Goal: Communication & Community: Answer question/provide support

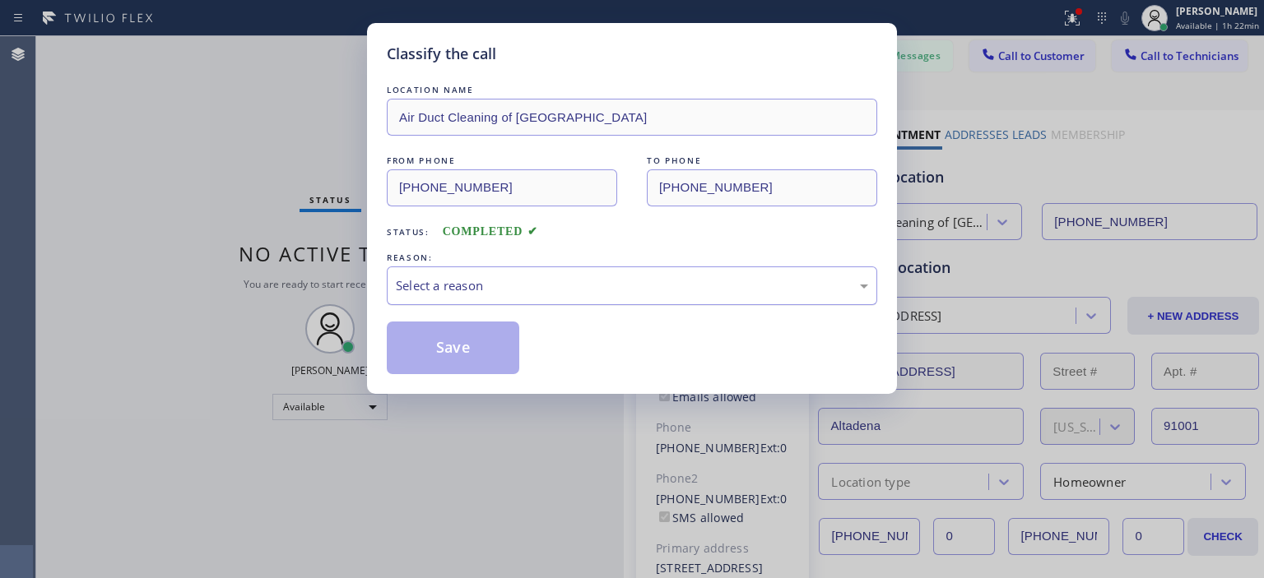
click at [716, 299] on div "Select a reason" at bounding box center [632, 286] width 490 height 39
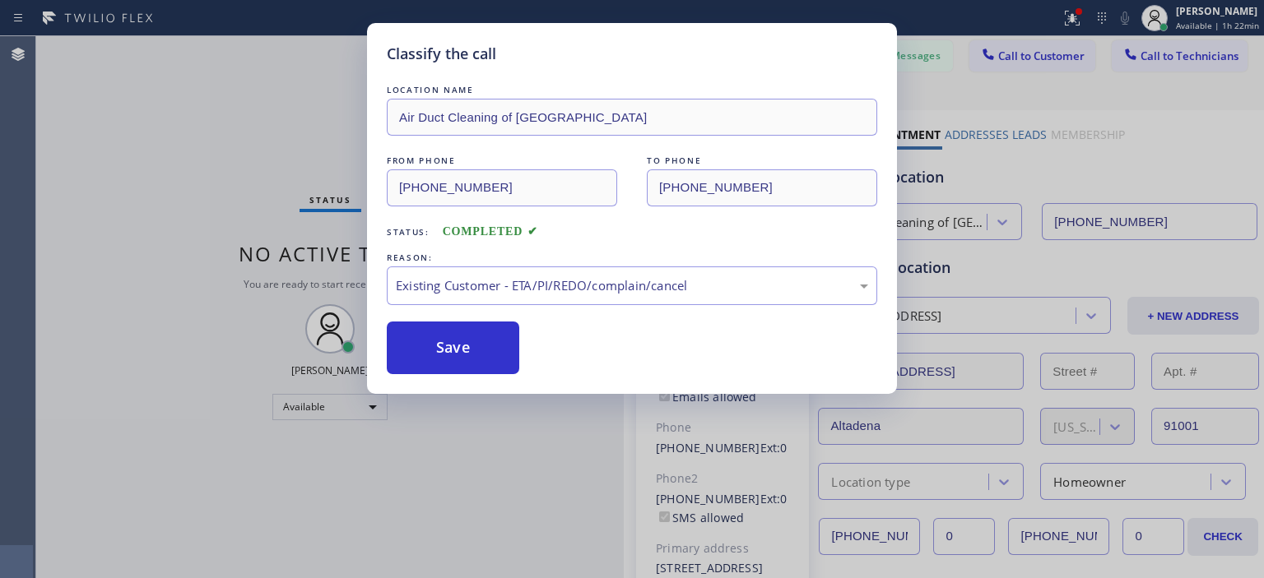
click at [470, 316] on div "LOCATION NAME Air Duct Cleaning of [GEOGRAPHIC_DATA] FROM PHONE [PHONE_NUMBER] …" at bounding box center [632, 227] width 490 height 293
click at [490, 351] on button "Save" at bounding box center [453, 348] width 132 height 53
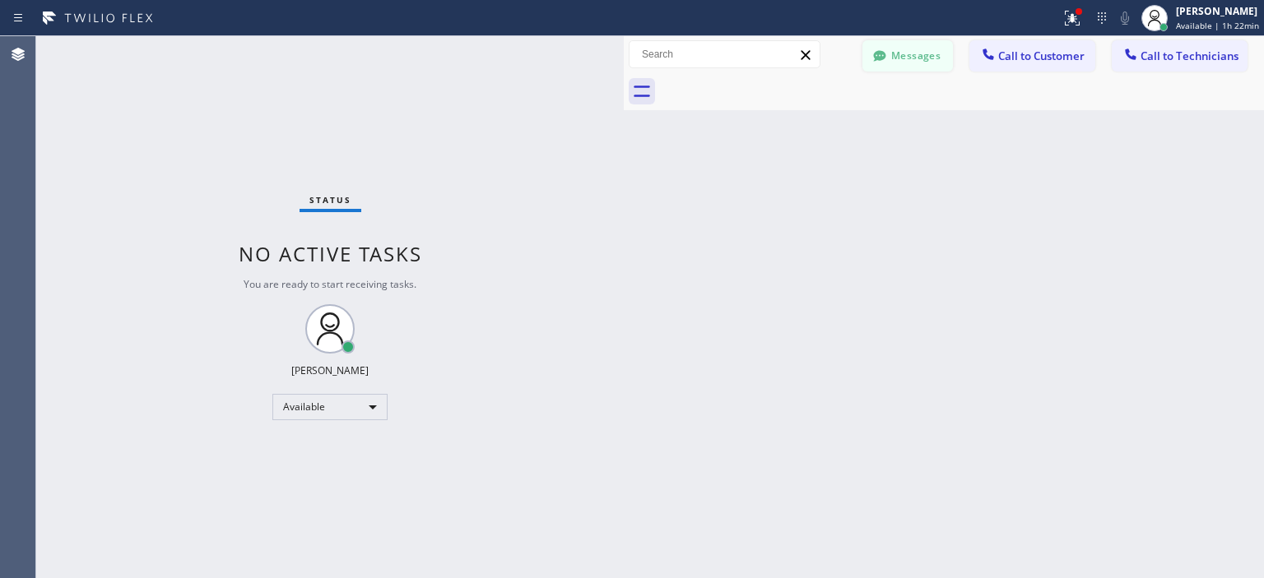
click at [924, 49] on button "Messages" at bounding box center [907, 55] width 91 height 31
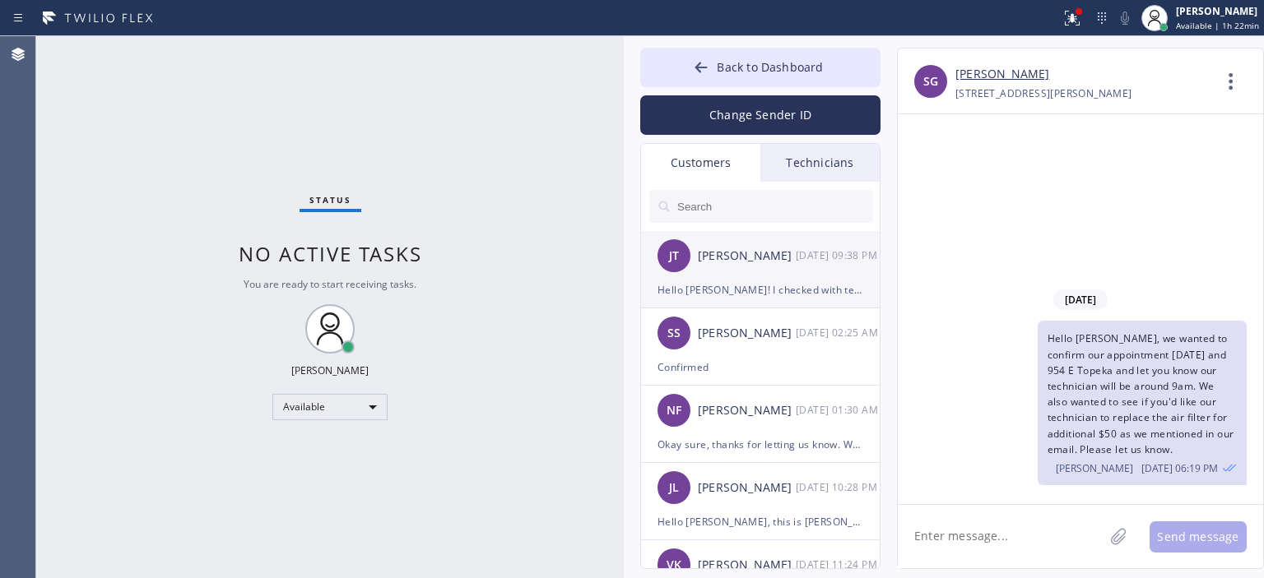
click at [732, 271] on div "[PERSON_NAME] [PERSON_NAME] [DATE] 09:38 PM" at bounding box center [761, 255] width 240 height 49
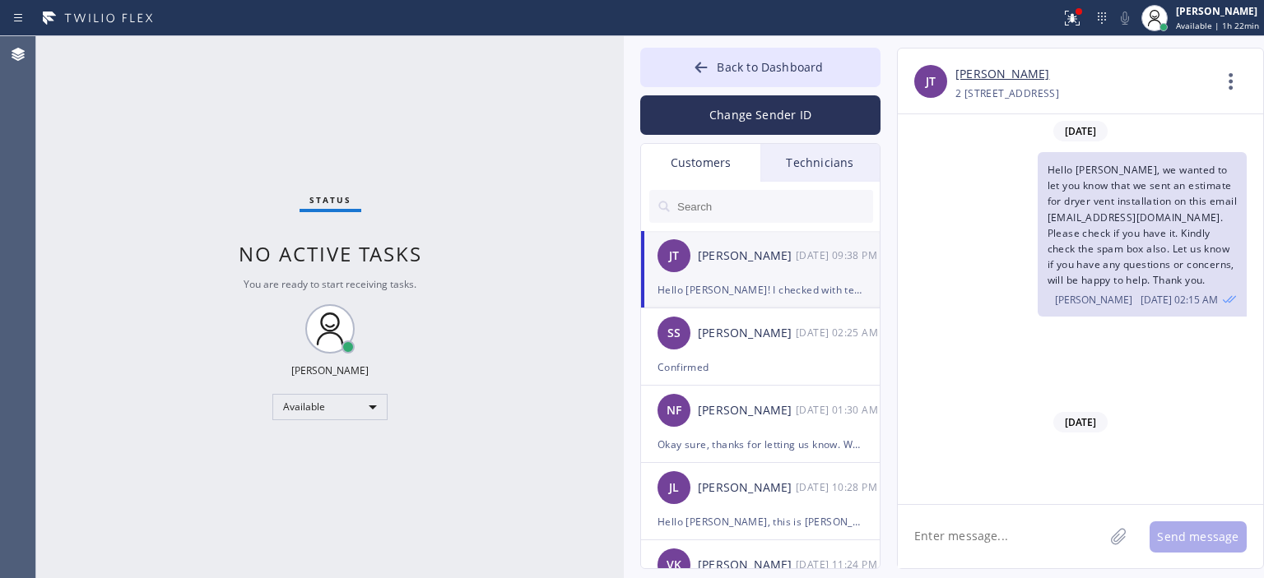
scroll to position [2400, 0]
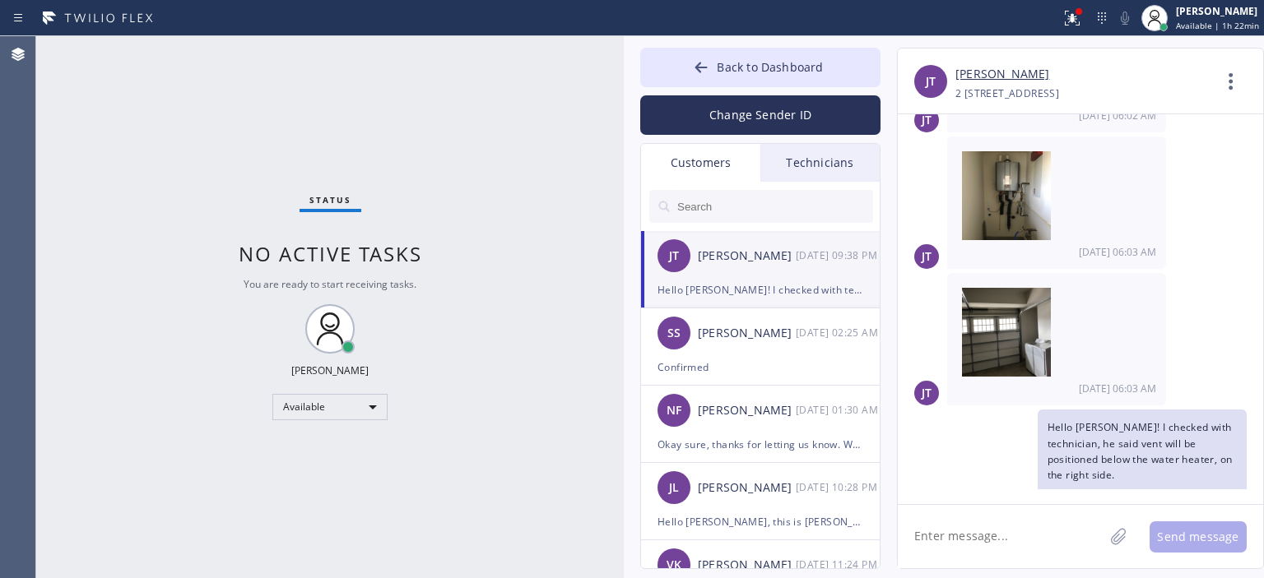
click at [736, 210] on input "text" at bounding box center [774, 206] width 197 height 33
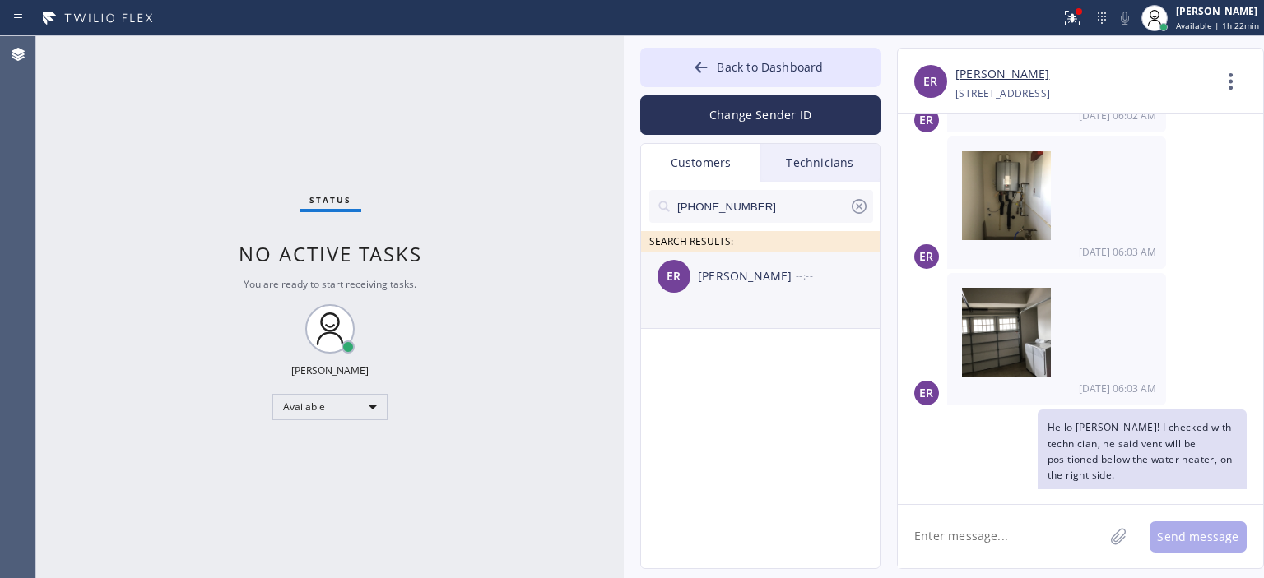
click at [734, 279] on div "[PERSON_NAME]" at bounding box center [747, 276] width 98 height 19
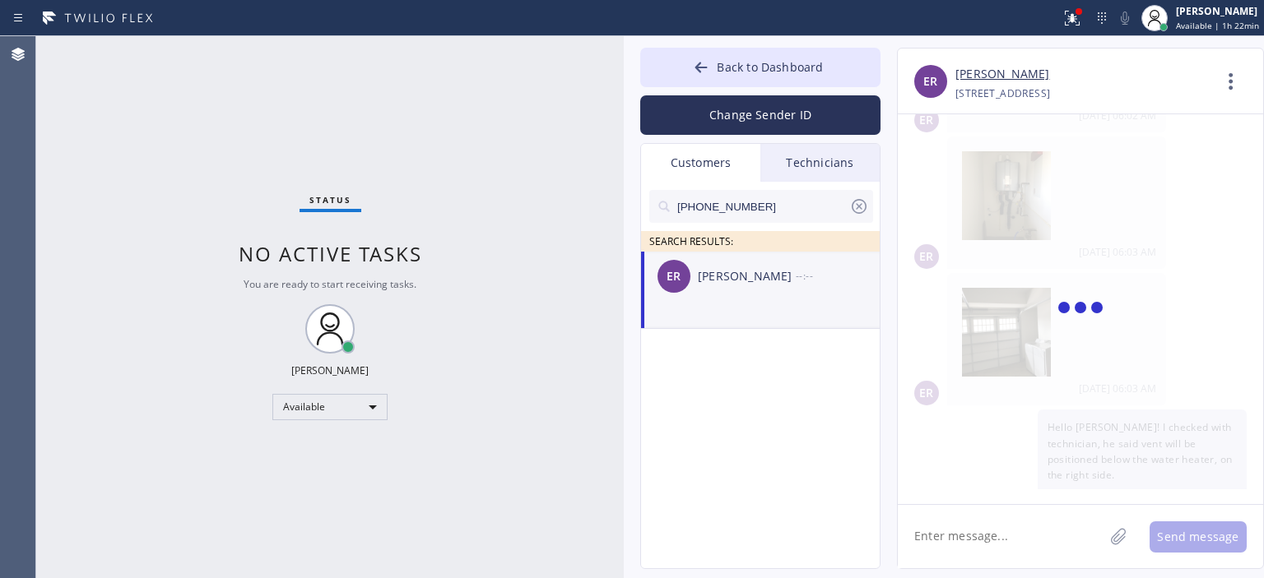
scroll to position [0, 0]
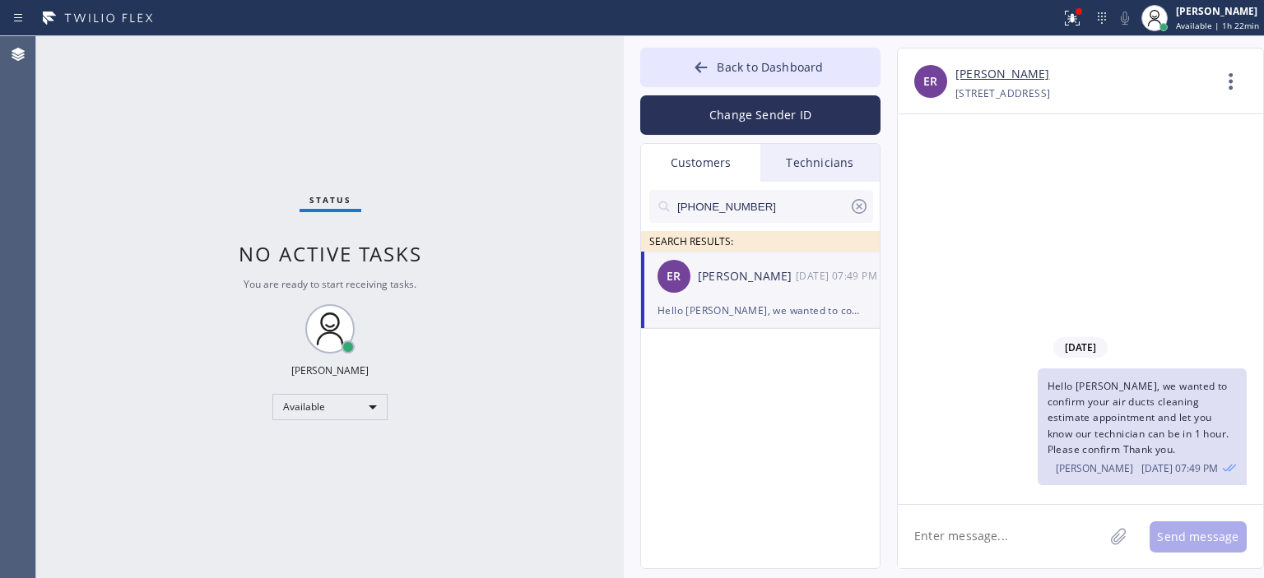
click at [985, 549] on textarea at bounding box center [1001, 536] width 206 height 63
type textarea "Hello [PERSON_NAME], we wanted to"
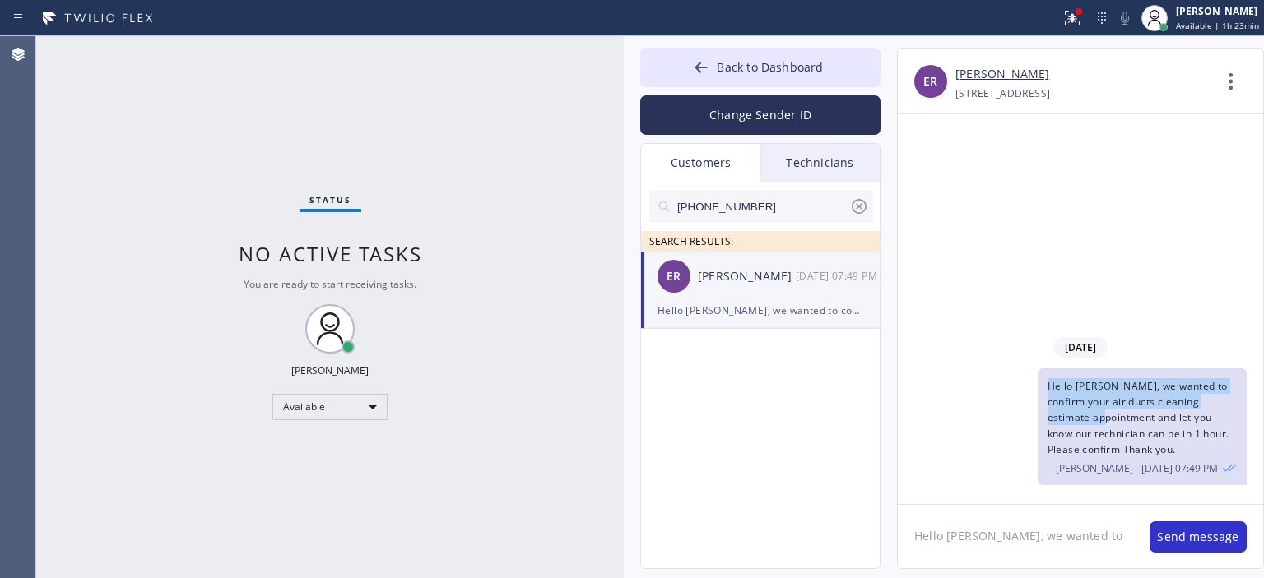
drag, startPoint x: 1047, startPoint y: 384, endPoint x: 1109, endPoint y: 417, distance: 69.9
click at [1109, 417] on span "Hello [PERSON_NAME], we wanted to confirm your air ducts cleaning estimate appo…" at bounding box center [1138, 417] width 182 height 77
copy span "Hello [PERSON_NAME], we wanted to confirm your air ducts cleaning estimate appo…"
click at [1008, 538] on textarea "Hello [PERSON_NAME], we wanted to" at bounding box center [1015, 536] width 235 height 63
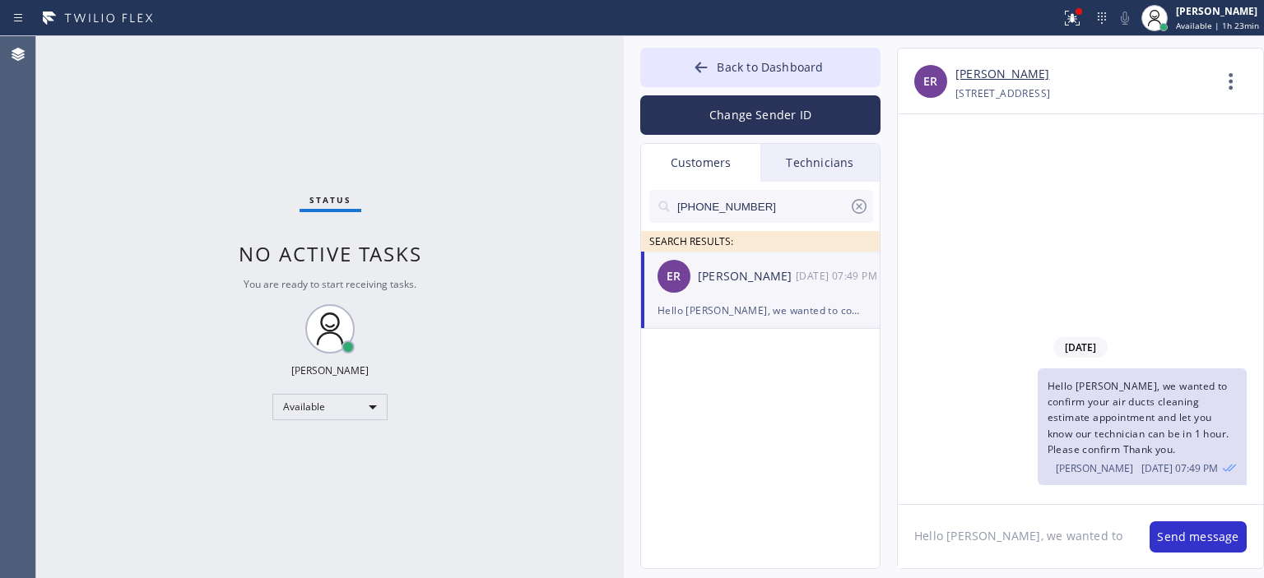
click at [1008, 538] on textarea "Hello [PERSON_NAME], we wanted to" at bounding box center [1015, 536] width 235 height 63
paste textarea "Hello [PERSON_NAME], we wanted to confirm your air ducts cleaning estimate appo…"
type textarea "Hello [PERSON_NAME], we wanted to confirm your air ducts cleaning estimate appo…"
click at [1034, 560] on textarea "Hello [PERSON_NAME], we wanted to confirm your air ducts cleaning estimate appo…" at bounding box center [1015, 536] width 235 height 63
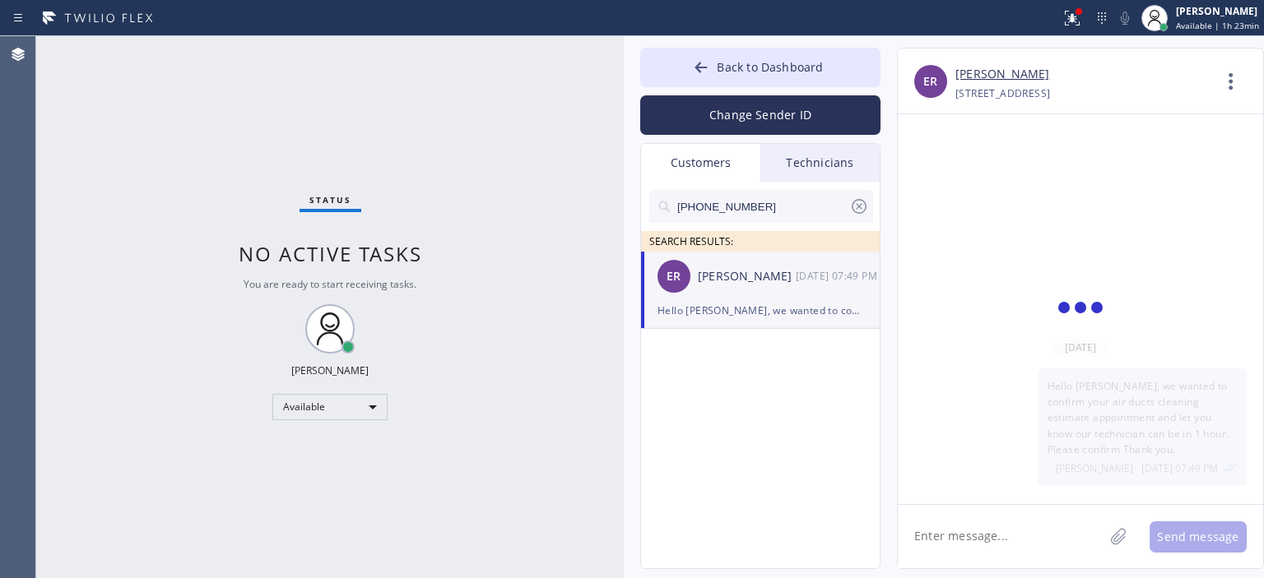
scroll to position [0, 0]
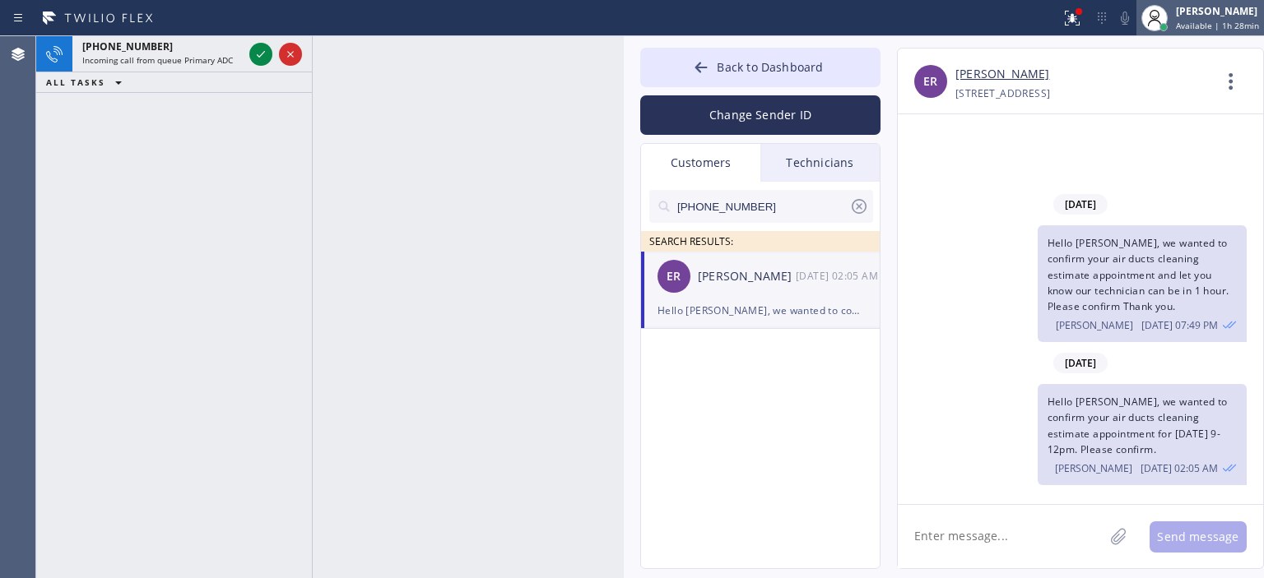
click at [1198, 19] on div "[PERSON_NAME] Available | 1h 28min" at bounding box center [1218, 17] width 91 height 29
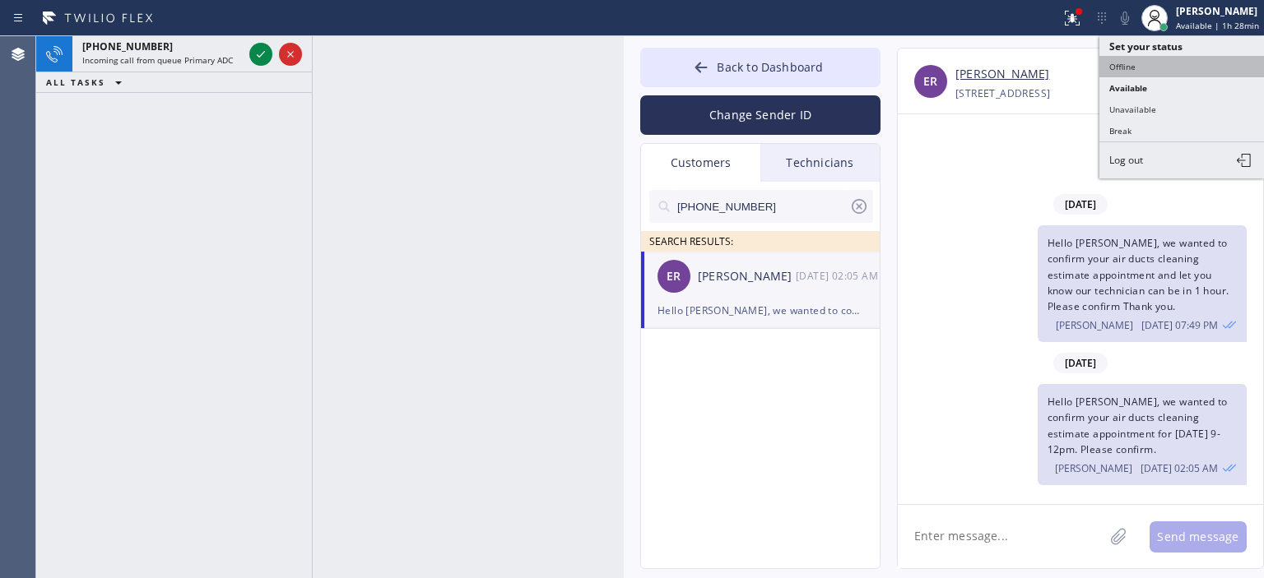
click at [1145, 68] on button "Offline" at bounding box center [1181, 66] width 165 height 21
